Goal: Check status: Check status

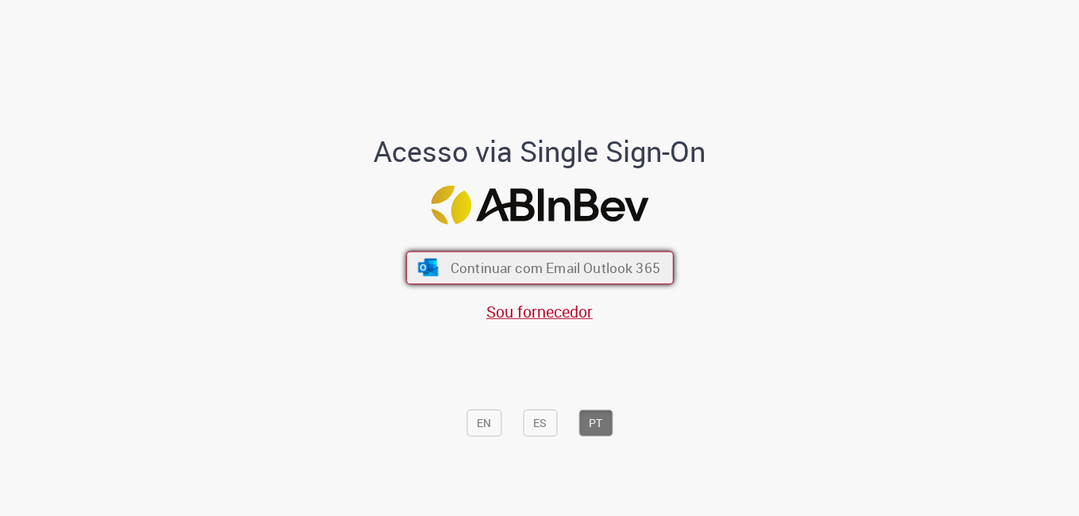
click at [539, 261] on button "Continuar com Email Outlook 365" at bounding box center [540, 268] width 268 height 33
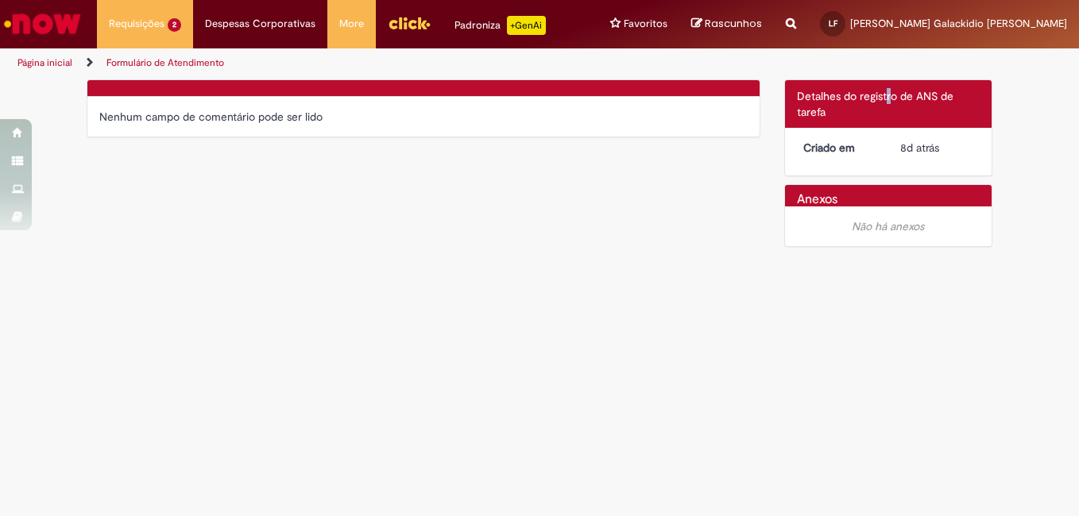
click at [886, 87] on div "Detalhes do tíquete Detalhes do registro de ANS de tarefa" at bounding box center [888, 104] width 207 height 48
drag, startPoint x: 886, startPoint y: 87, endPoint x: 888, endPoint y: 106, distance: 19.2
click at [888, 106] on div "Detalhes do tíquete Detalhes do registro de ANS de tarefa" at bounding box center [888, 104] width 207 height 48
click at [160, 56] on link "Formulário de Atendimento" at bounding box center [165, 62] width 118 height 13
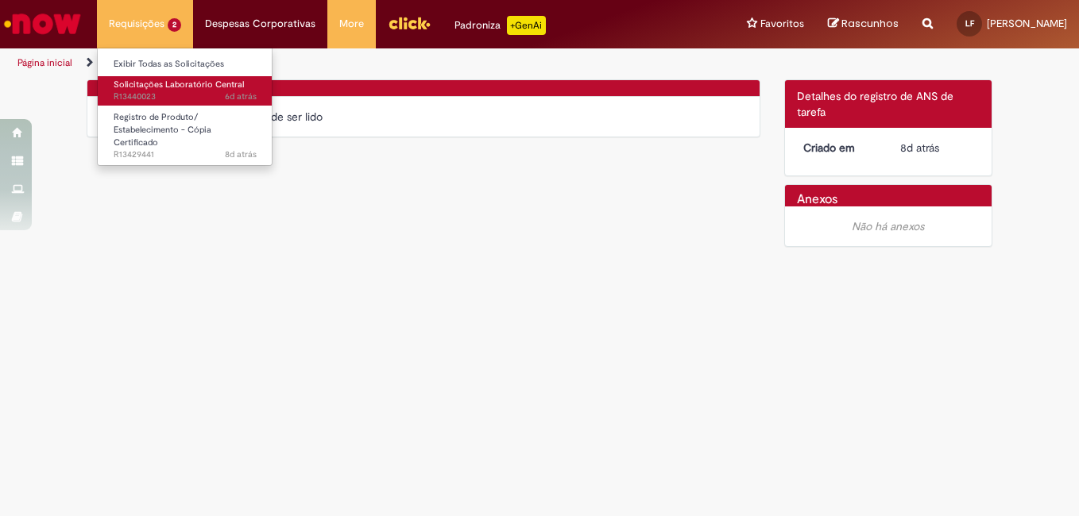
click at [139, 96] on span "6d atrás 6 dias atrás R13440023" at bounding box center [185, 97] width 143 height 13
